Goal: Task Accomplishment & Management: Use online tool/utility

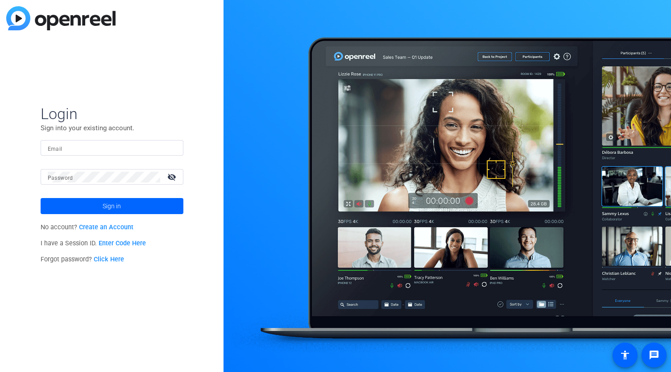
click at [85, 145] on input "Email" at bounding box center [112, 148] width 128 height 11
type input "bhernandez041"
click at [98, 148] on input "bhernandez041" at bounding box center [112, 148] width 128 height 11
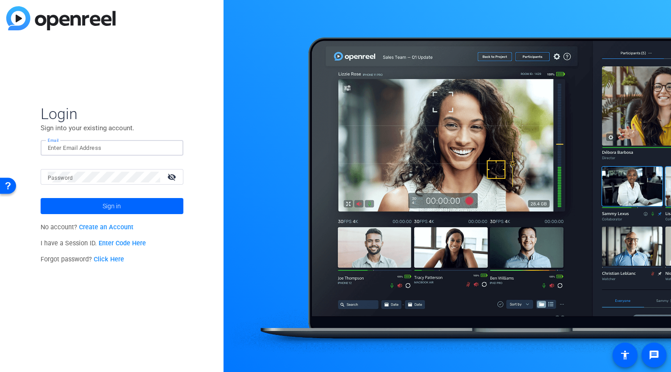
click at [101, 147] on input "Email" at bounding box center [112, 148] width 128 height 11
type input "brian.hernandez@pwc.com"
click at [95, 184] on div at bounding box center [104, 177] width 112 height 16
click at [41, 198] on button "Sign in" at bounding box center [112, 206] width 143 height 16
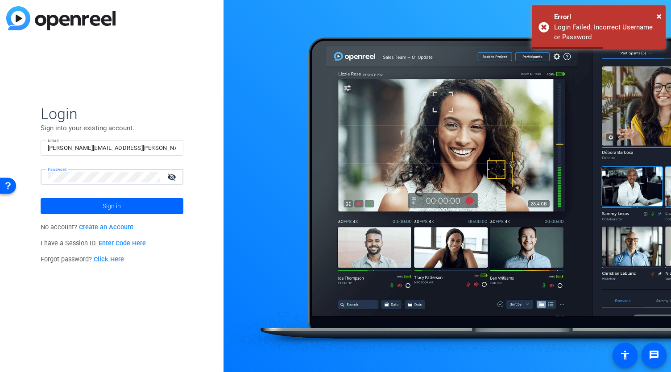
click at [41, 198] on button "Sign in" at bounding box center [112, 206] width 143 height 16
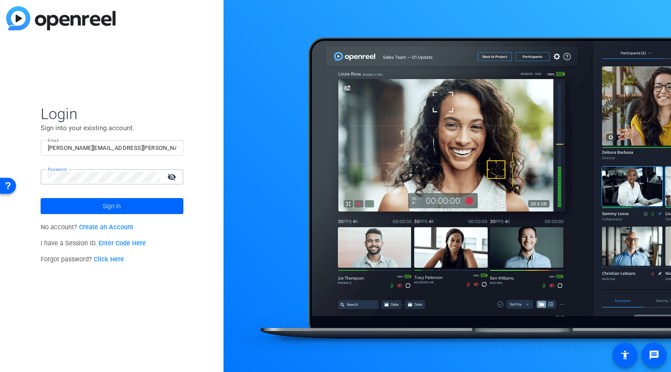
click at [41, 198] on button "Sign in" at bounding box center [112, 206] width 143 height 16
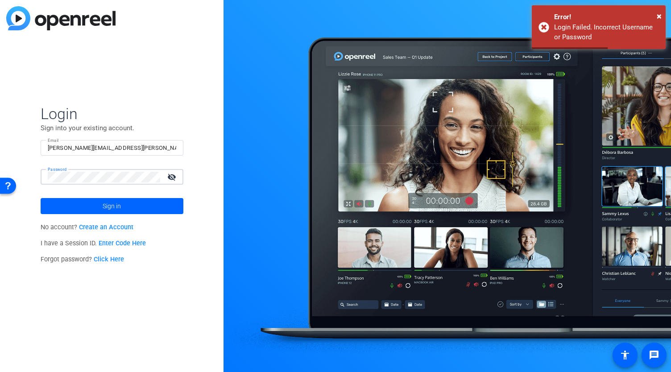
click at [41, 198] on button "Sign in" at bounding box center [112, 206] width 143 height 16
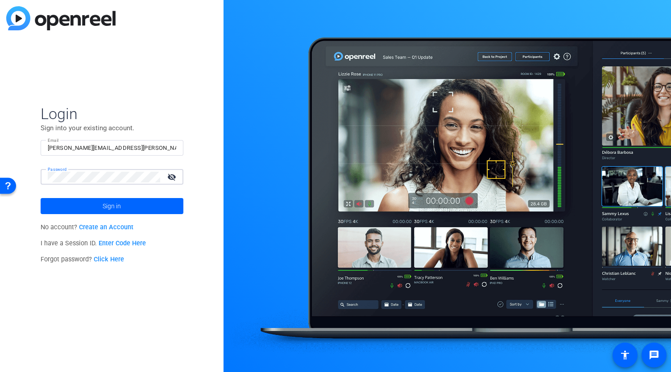
click at [41, 198] on button "Sign in" at bounding box center [112, 206] width 143 height 16
click at [187, 301] on div "Login Sign into your existing account. Email brian.hernandez@pwc.com Password v…" at bounding box center [111, 186] width 223 height 372
click at [109, 261] on link "Click Here" at bounding box center [109, 259] width 30 height 8
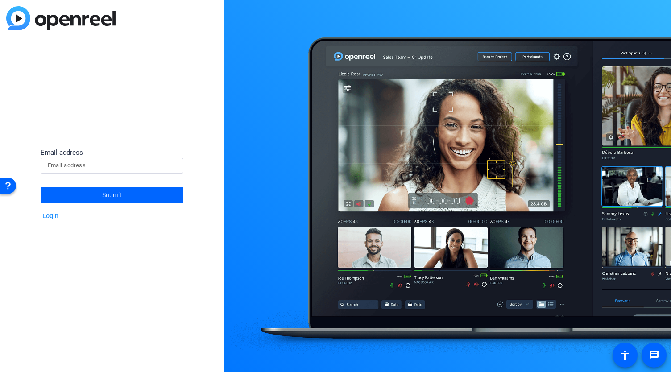
click at [89, 169] on input at bounding box center [112, 165] width 128 height 11
type input "brian.hernandez@pwc.com"
click at [107, 195] on span "Submit" at bounding box center [112, 195] width 20 height 22
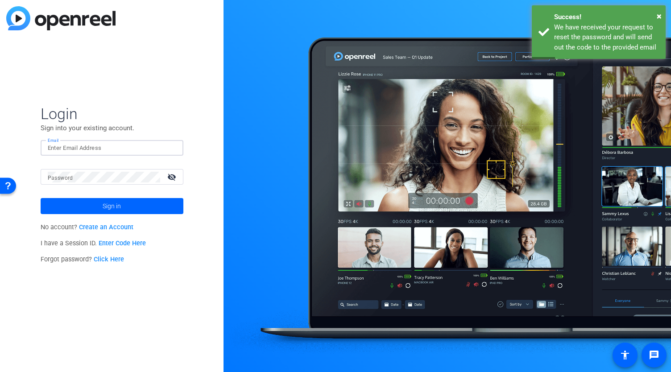
click at [75, 146] on input "Email" at bounding box center [112, 148] width 128 height 11
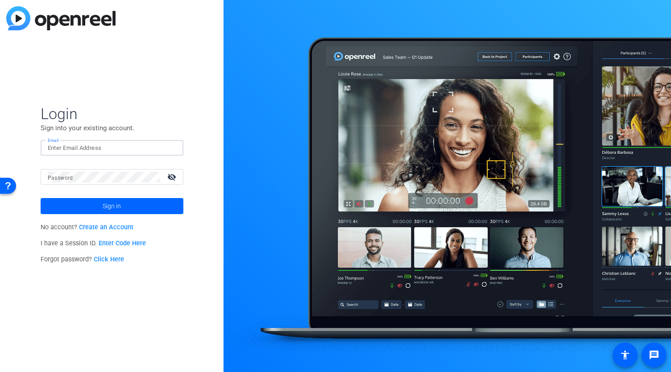
type input "brian.hernandez@pwc.com"
click at [41, 198] on button "Sign in" at bounding box center [112, 206] width 143 height 16
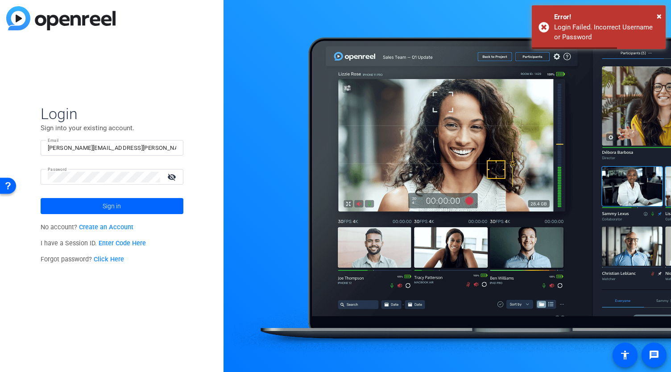
click at [194, 87] on div "Login Sign into your existing account. Email brian.hernandez@pwc.com Password v…" at bounding box center [111, 186] width 223 height 372
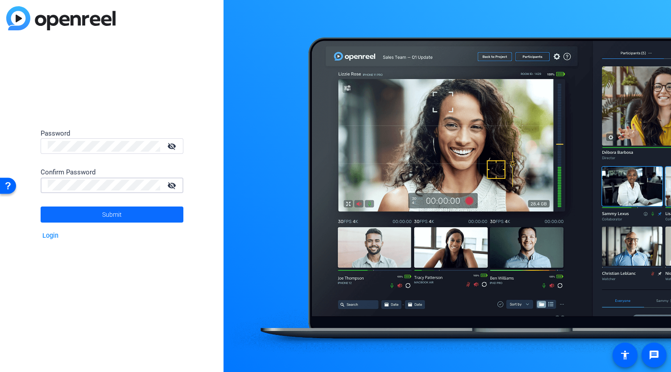
click at [104, 214] on span "Submit" at bounding box center [112, 214] width 20 height 22
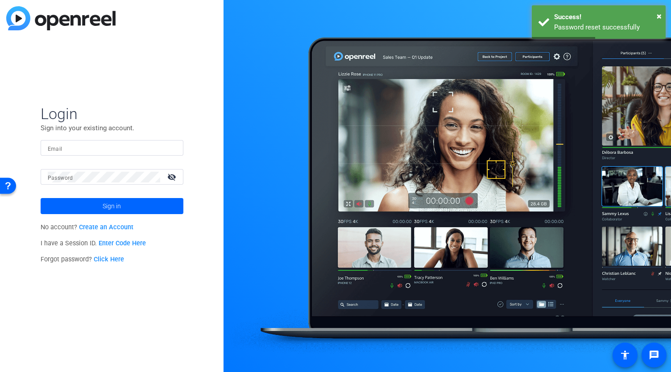
click at [70, 149] on input "Email" at bounding box center [112, 148] width 128 height 11
type input "brian.hernandez@pwc.com"
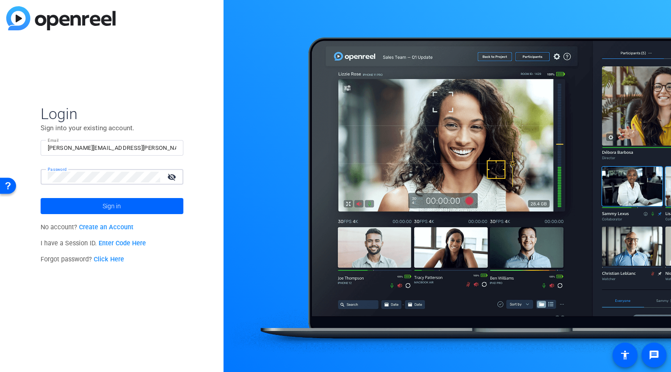
click at [99, 205] on span at bounding box center [112, 205] width 143 height 21
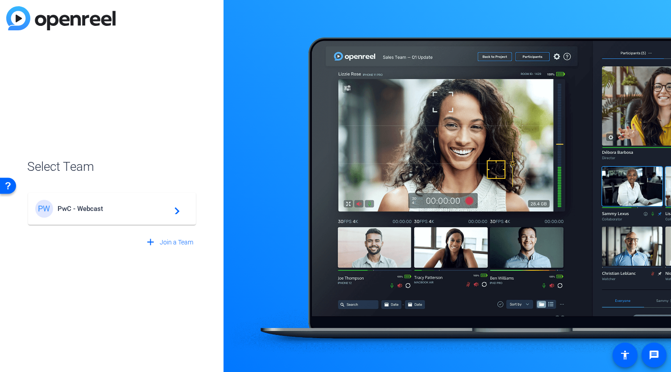
click at [125, 208] on span "PwC - Webcast" at bounding box center [113, 209] width 111 height 8
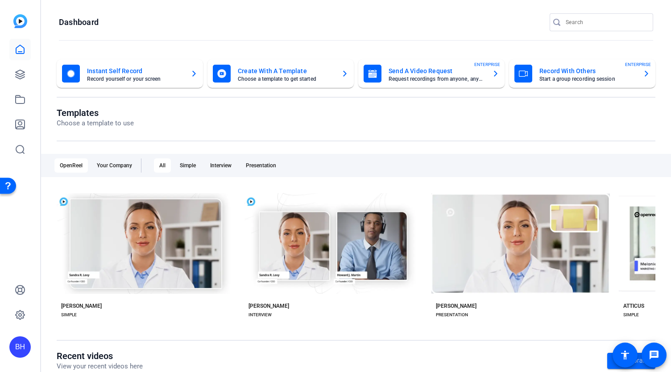
click at [562, 73] on mat-card-title "Record With Others" at bounding box center [587, 71] width 96 height 11
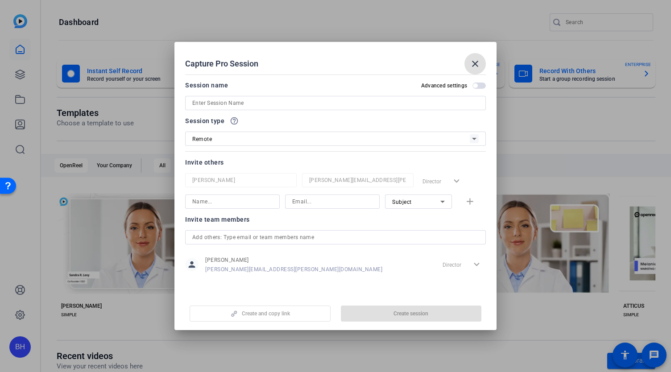
click at [212, 99] on input at bounding box center [335, 103] width 286 height 11
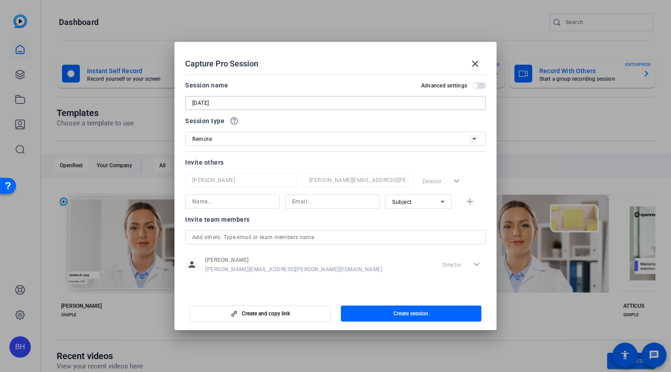
paste input "Next move AI action plan"
type input "9.8.25 Next move AI action plan"
click at [410, 316] on span "Create session" at bounding box center [410, 313] width 35 height 7
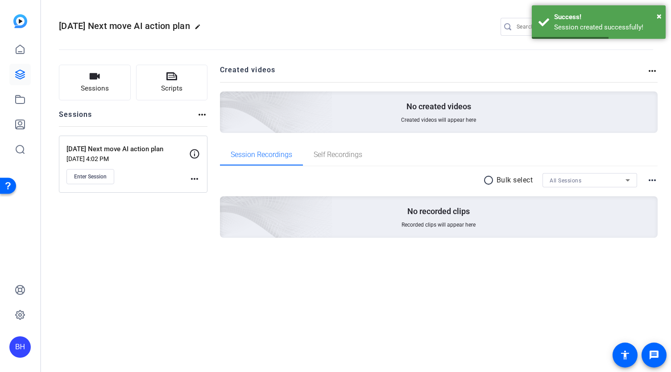
click at [194, 179] on mat-icon "more_horiz" at bounding box center [194, 178] width 11 height 11
click at [207, 188] on span "Edit Session" at bounding box center [216, 191] width 41 height 11
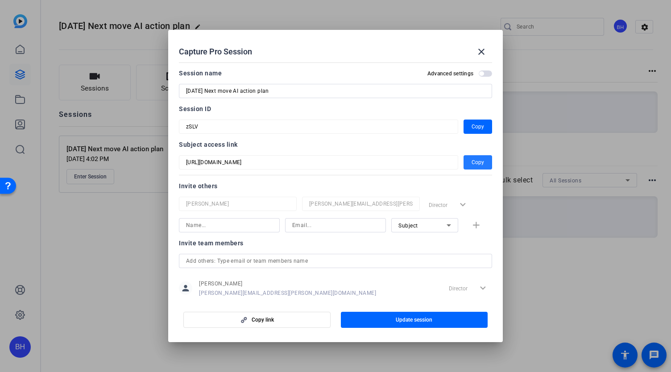
click at [465, 165] on span "button" at bounding box center [477, 162] width 29 height 21
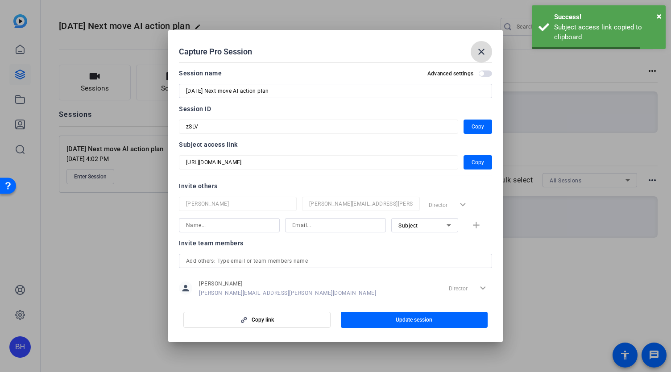
click at [482, 51] on mat-icon "close" at bounding box center [481, 51] width 11 height 11
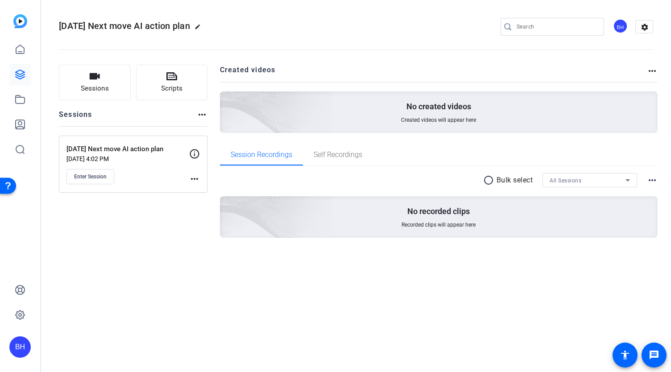
click at [24, 23] on img at bounding box center [20, 21] width 14 height 14
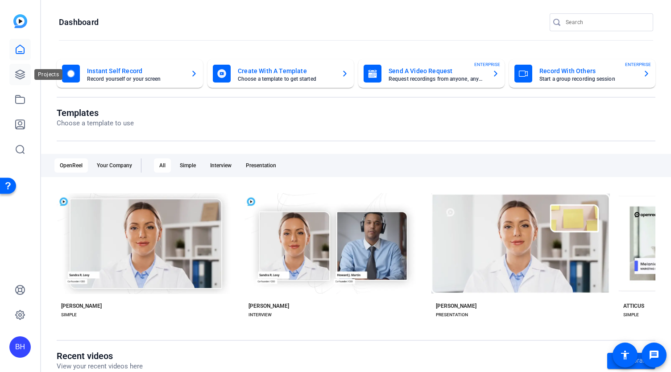
click at [22, 74] on icon at bounding box center [20, 74] width 9 height 9
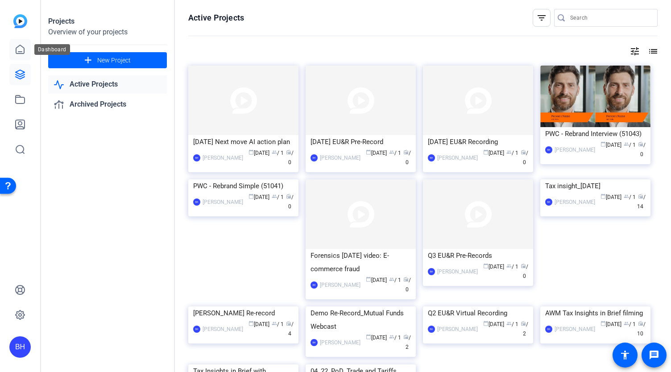
click at [20, 50] on icon at bounding box center [20, 49] width 11 height 11
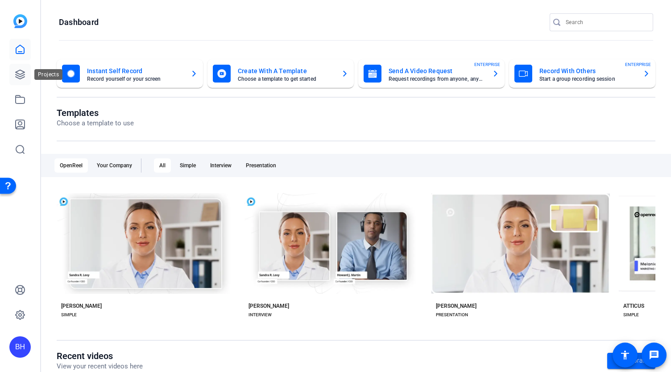
click at [20, 72] on icon at bounding box center [20, 74] width 11 height 11
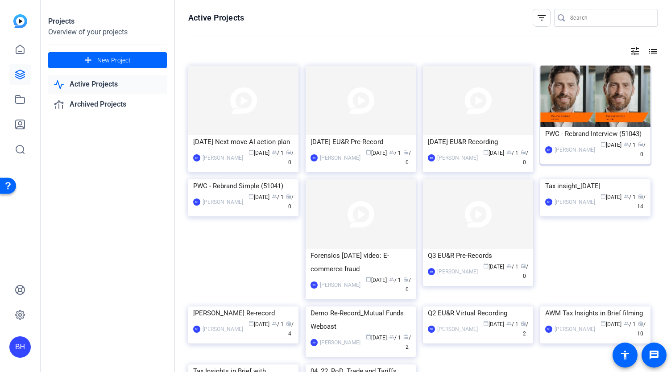
click at [581, 102] on img at bounding box center [595, 97] width 110 height 62
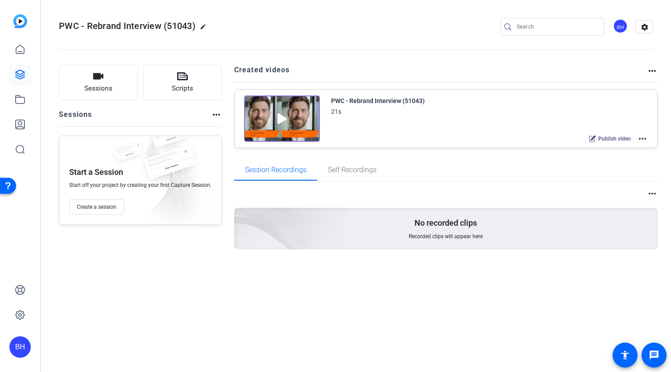
click at [293, 119] on img at bounding box center [282, 118] width 76 height 46
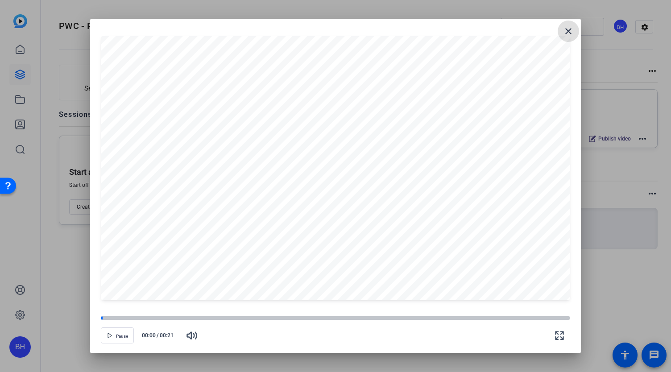
click at [566, 31] on mat-icon "close" at bounding box center [568, 31] width 11 height 11
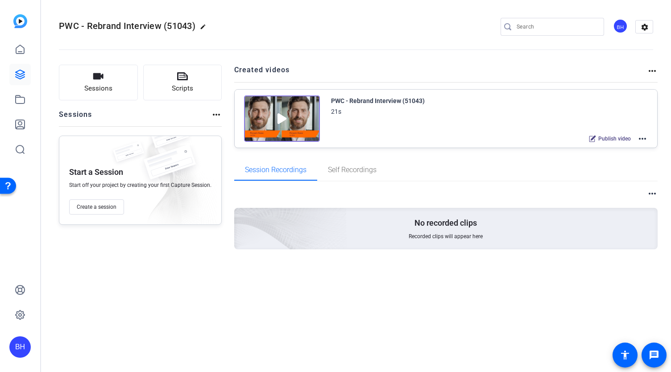
click at [643, 139] on mat-icon "more_horiz" at bounding box center [642, 138] width 11 height 11
click at [617, 149] on span "Edit in Creator" at bounding box center [610, 149] width 62 height 11
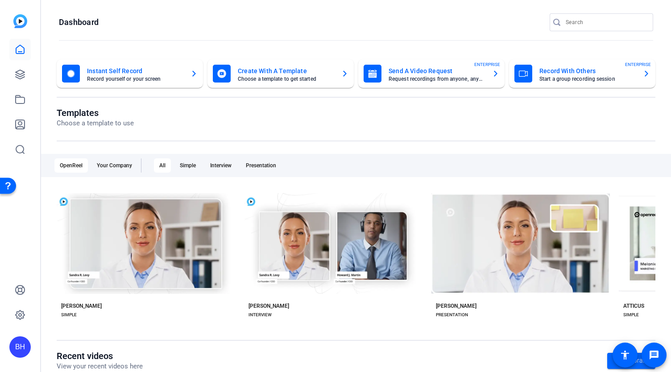
click at [25, 351] on div "BH" at bounding box center [19, 346] width 21 height 21
click at [348, 111] on div at bounding box center [335, 186] width 671 height 372
